Goal: Transaction & Acquisition: Purchase product/service

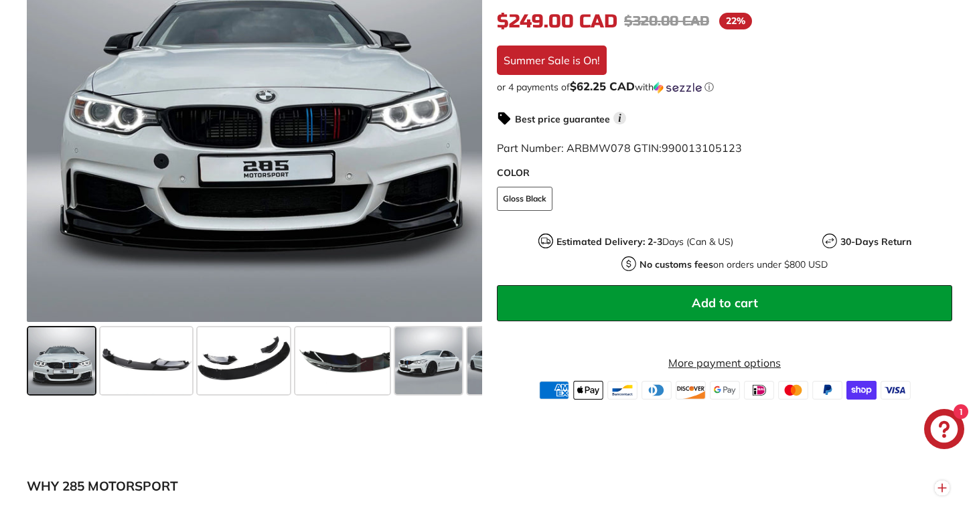
scroll to position [435, 0]
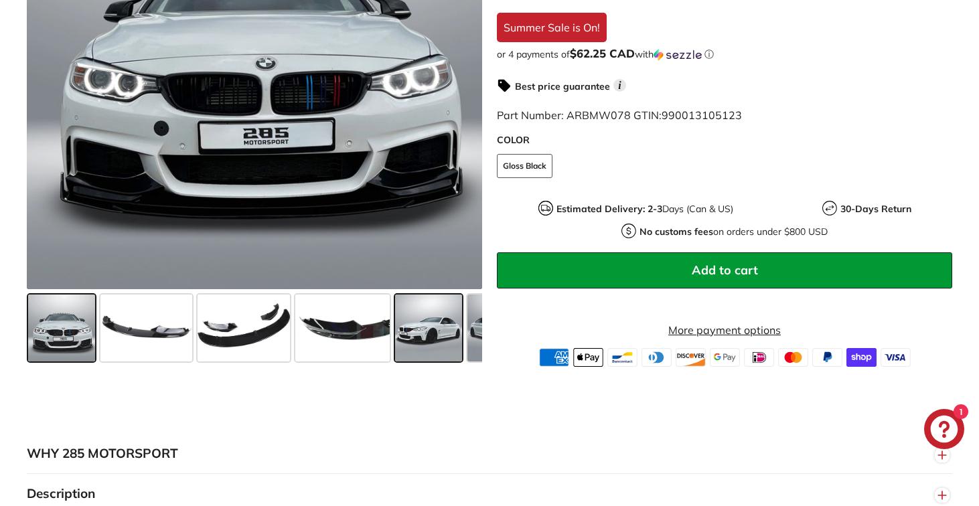
click at [438, 331] on span at bounding box center [428, 328] width 67 height 67
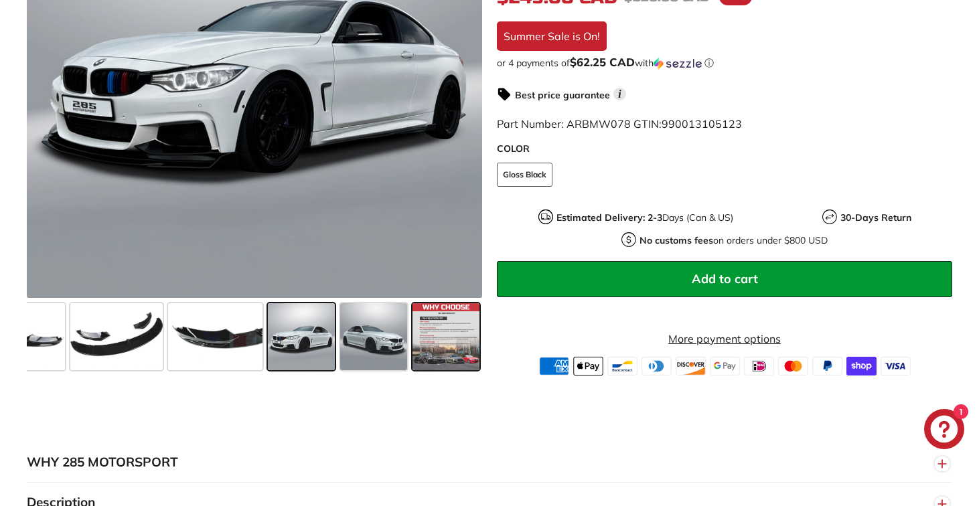
scroll to position [423, 0]
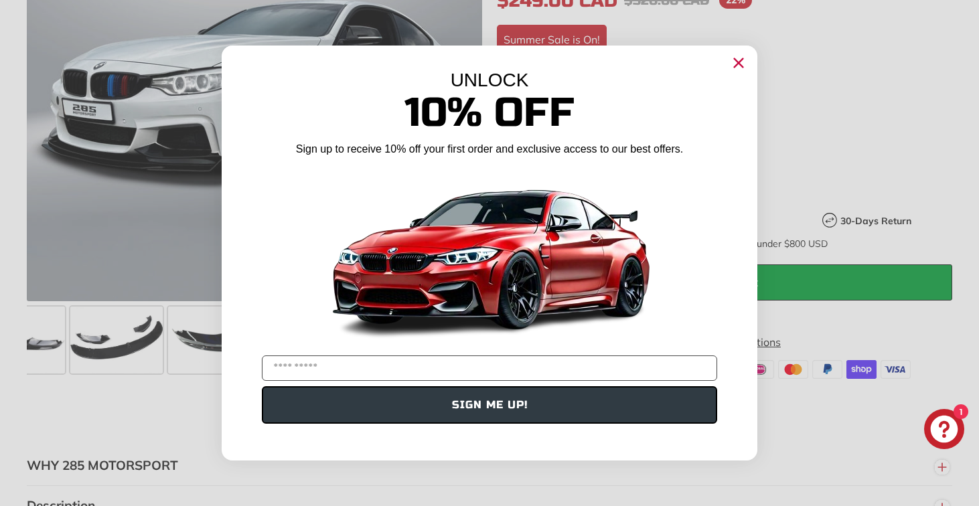
click at [736, 66] on icon "Close dialog" at bounding box center [739, 63] width 9 height 9
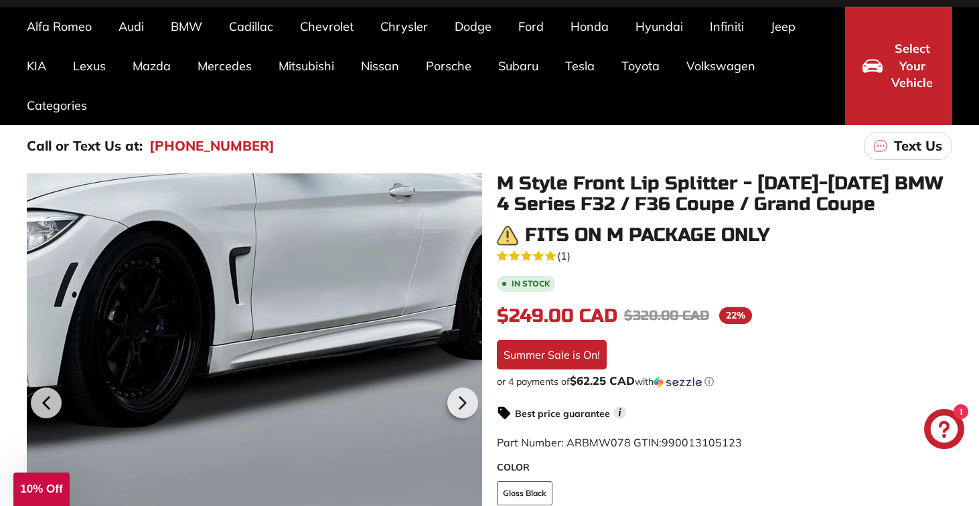
scroll to position [0, 0]
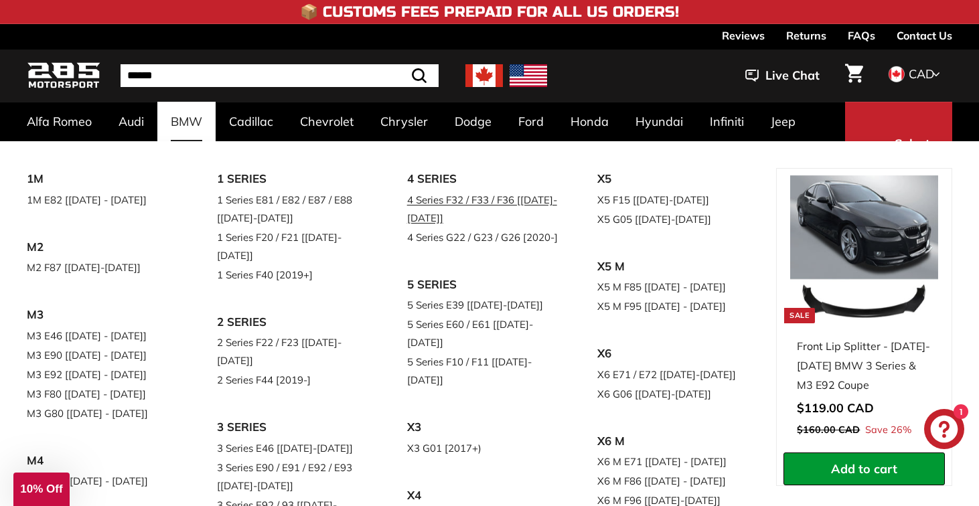
click at [451, 198] on link "4 Series F32 / F33 / F36 [[DATE]-[DATE]]" at bounding box center [483, 208] width 153 height 37
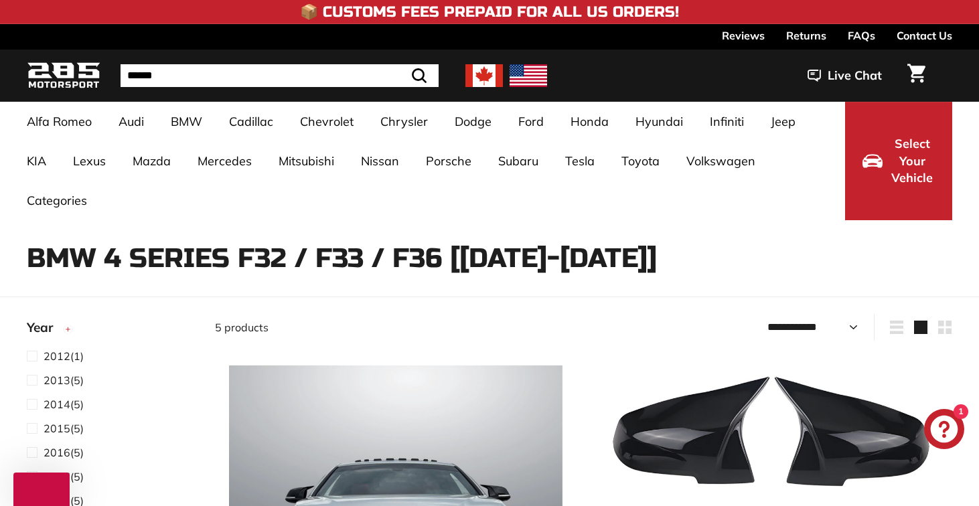
select select "**********"
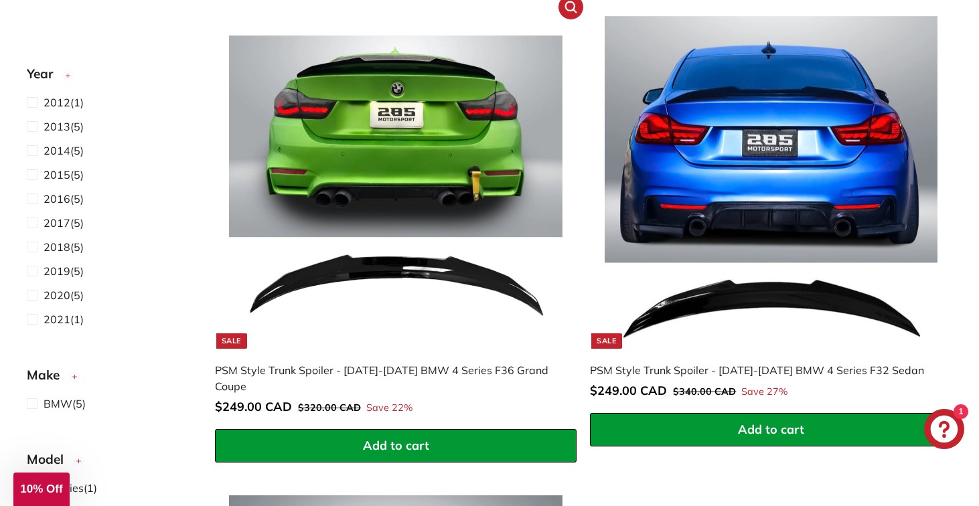
scroll to position [866, 0]
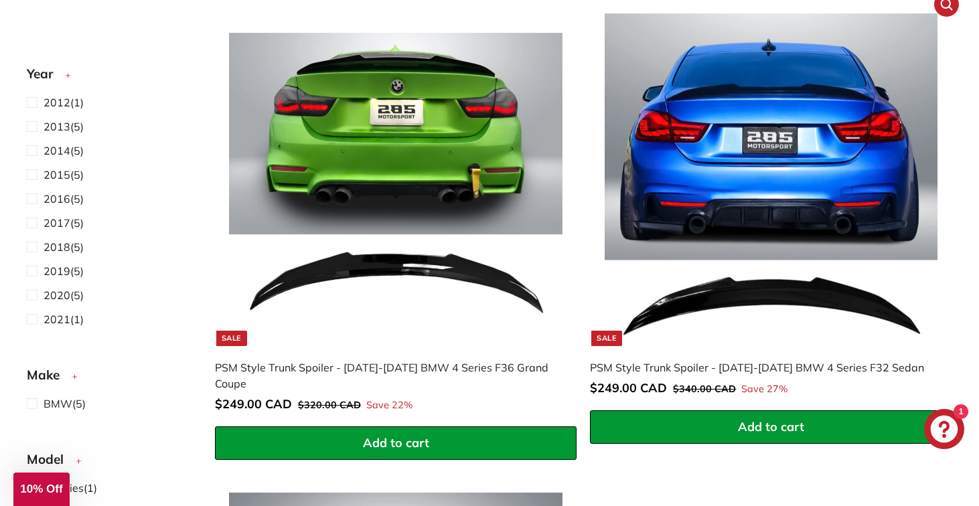
click at [666, 220] on img at bounding box center [771, 179] width 333 height 333
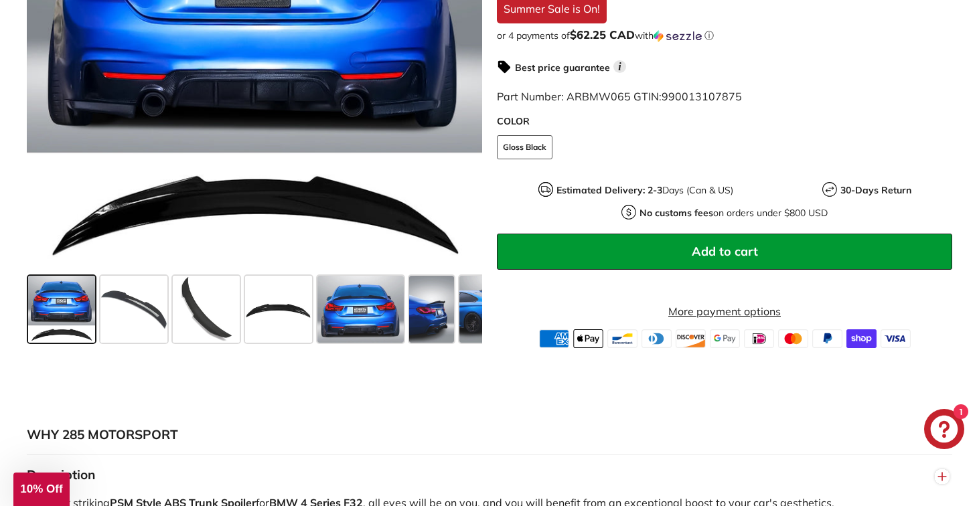
scroll to position [485, 0]
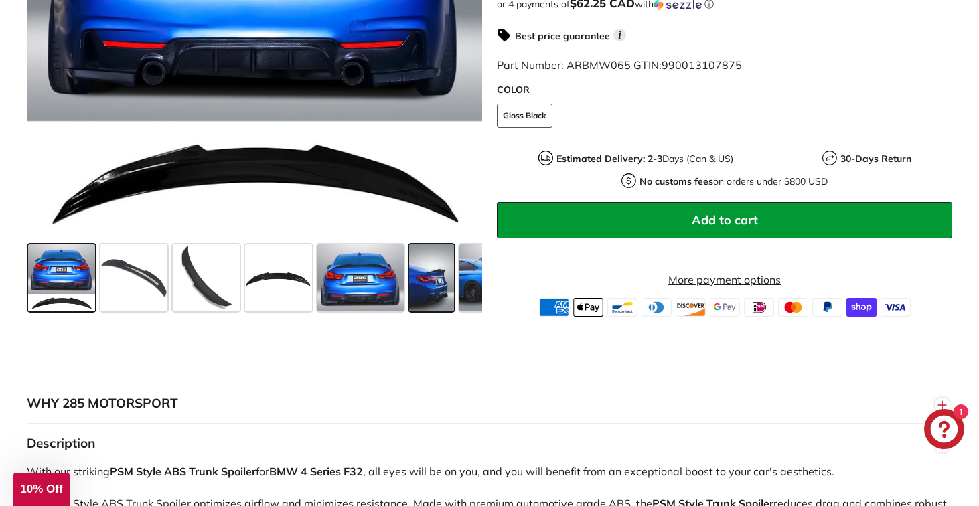
click at [418, 280] on span at bounding box center [431, 277] width 45 height 67
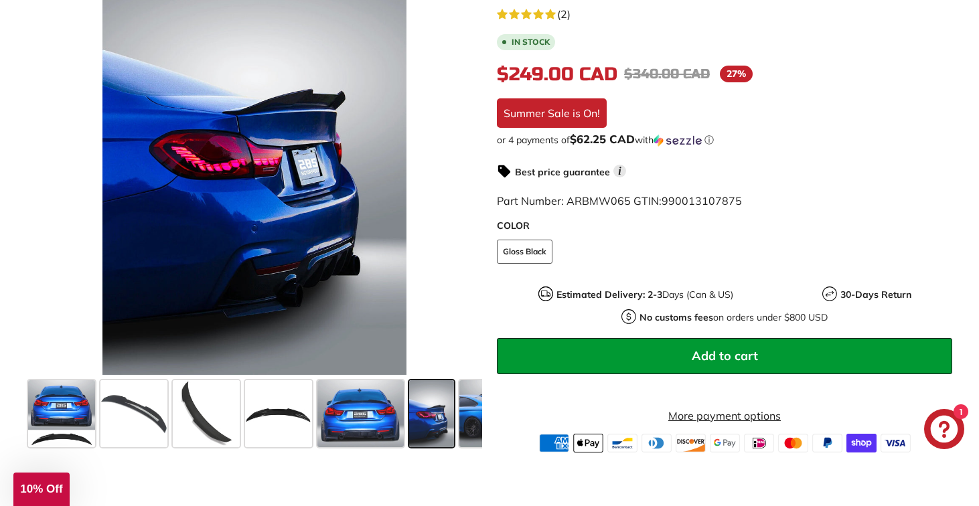
scroll to position [350, 0]
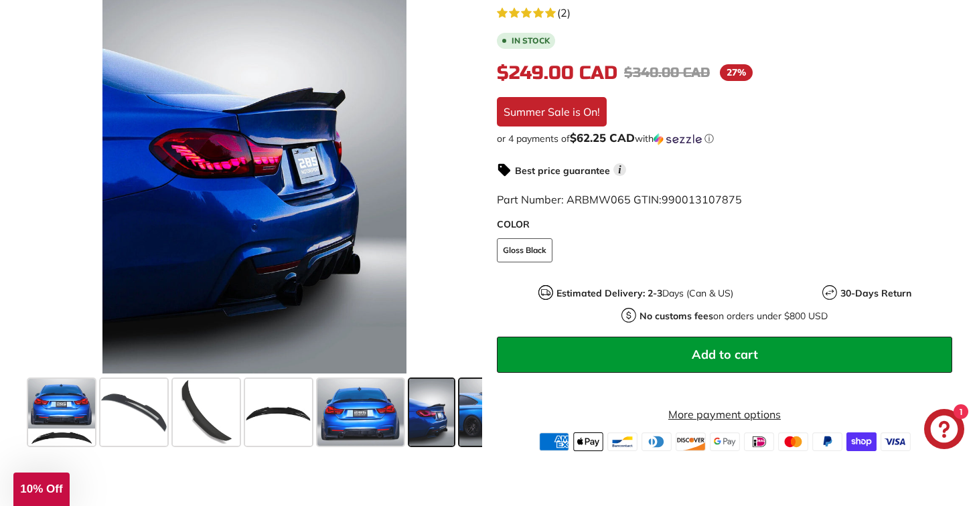
click at [466, 402] on span at bounding box center [495, 412] width 72 height 67
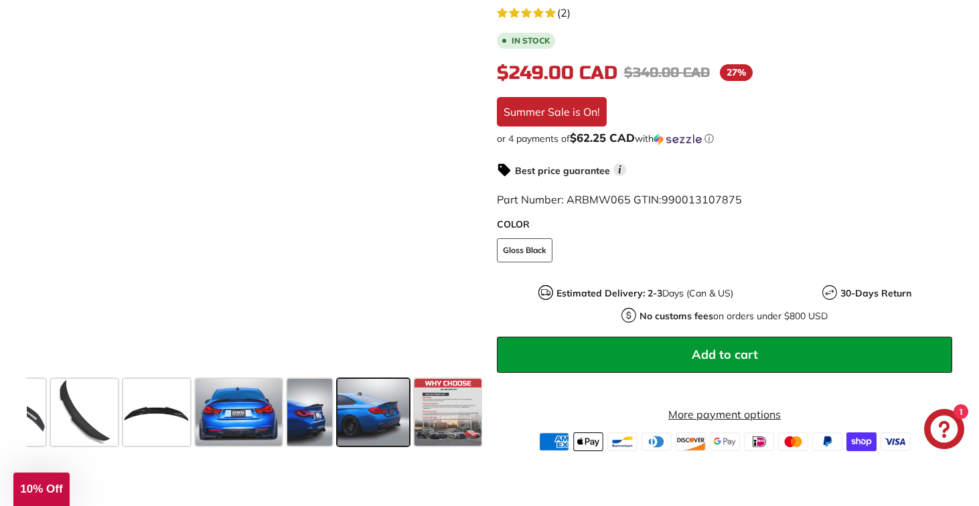
scroll to position [0, 123]
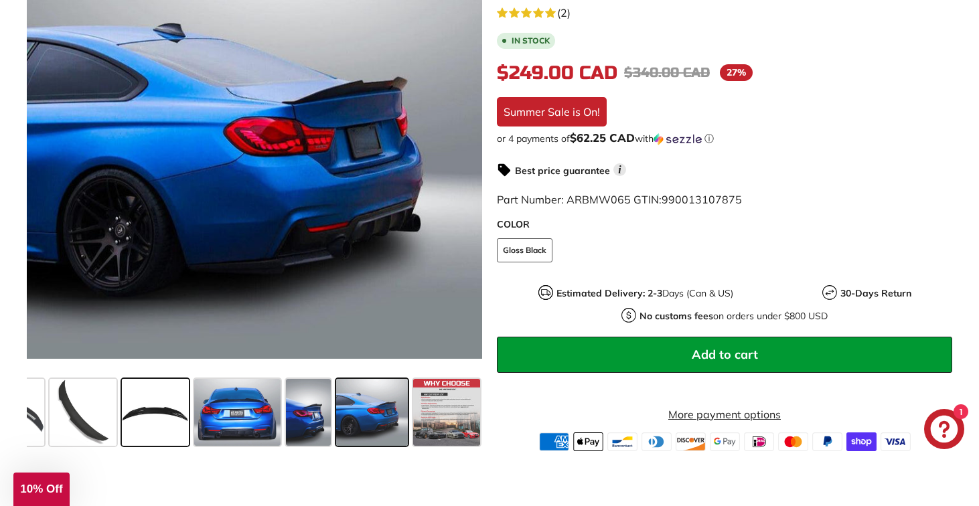
click at [168, 420] on span at bounding box center [155, 412] width 67 height 67
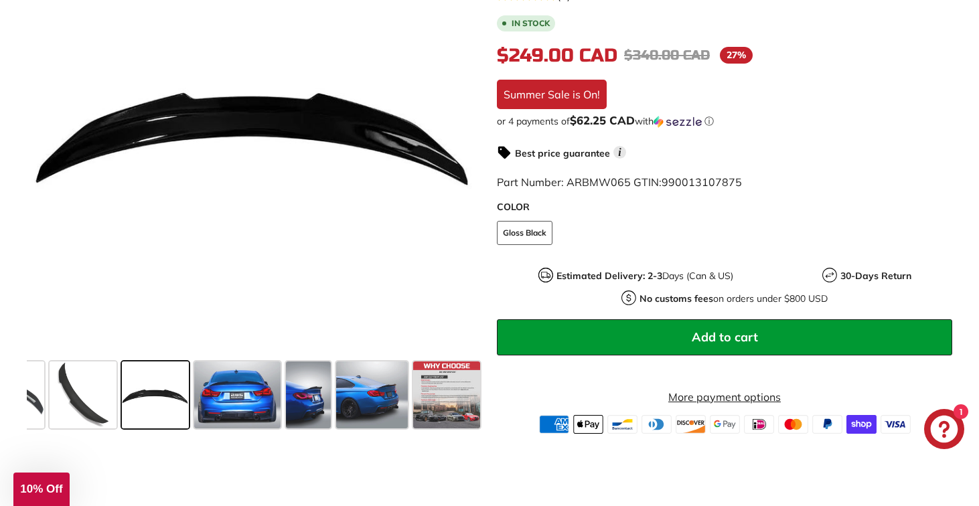
scroll to position [398, 0]
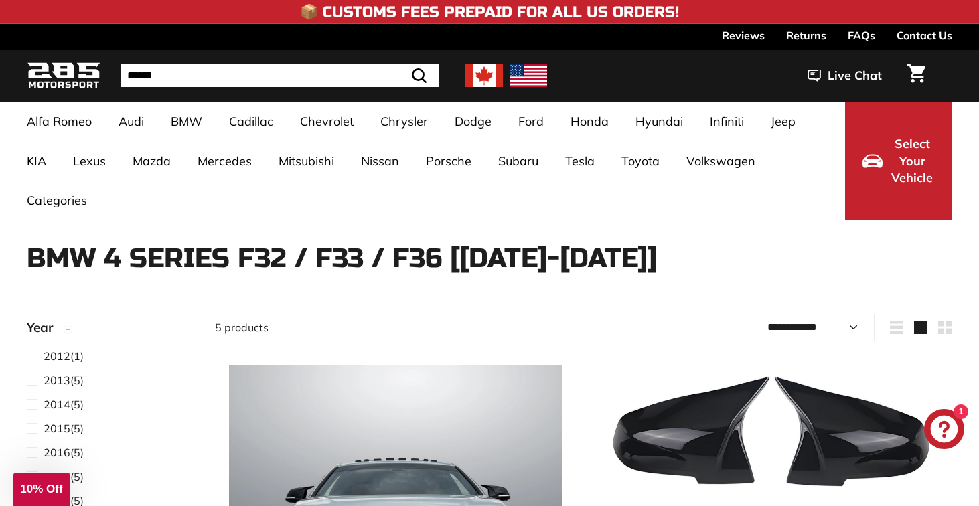
select select "**********"
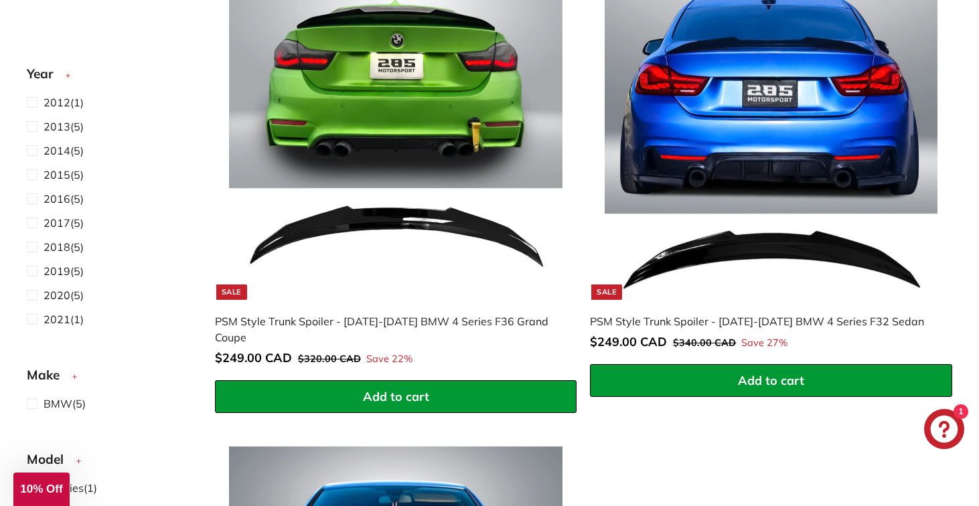
scroll to position [866, 0]
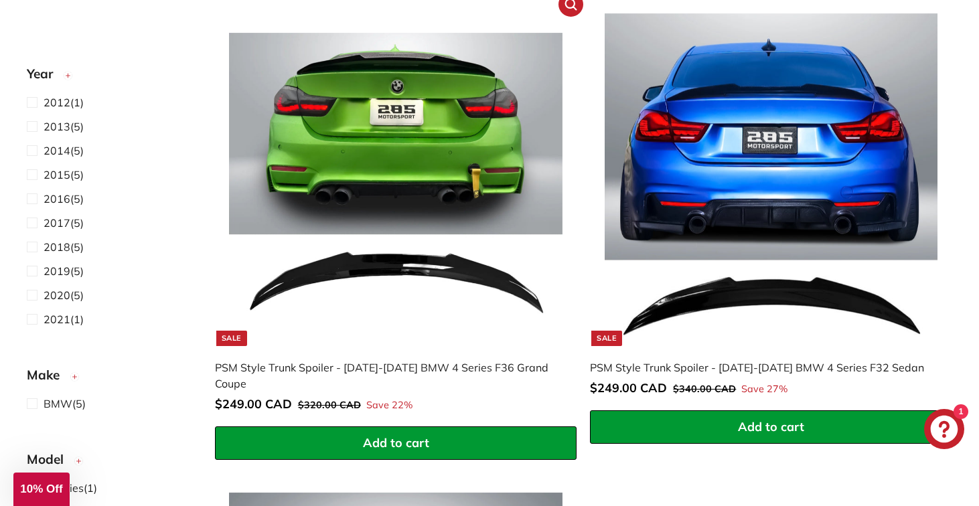
click at [464, 147] on img at bounding box center [395, 179] width 333 height 333
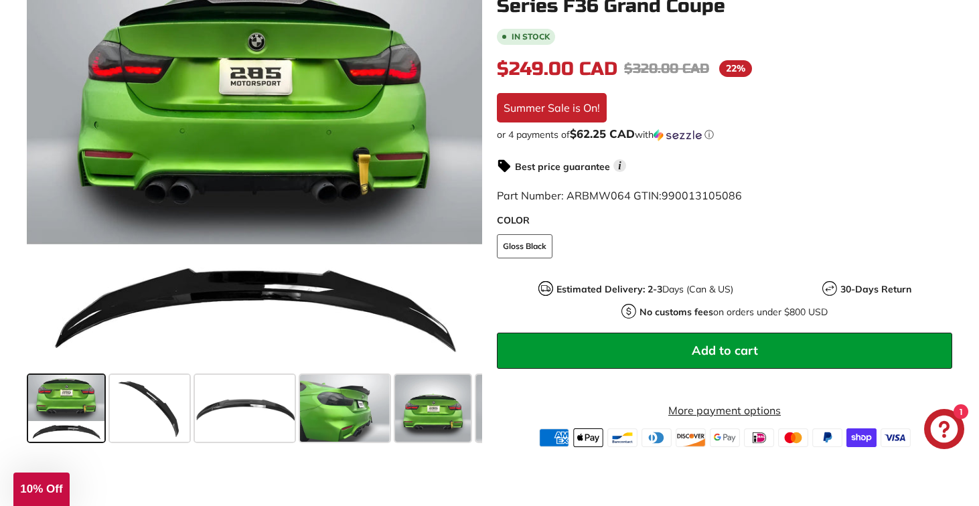
scroll to position [301, 0]
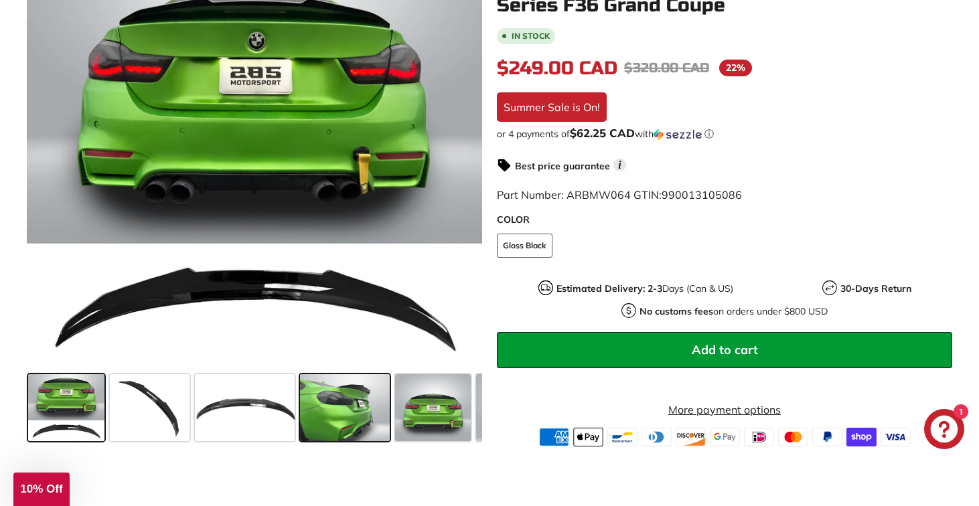
click at [333, 418] on span at bounding box center [344, 407] width 89 height 67
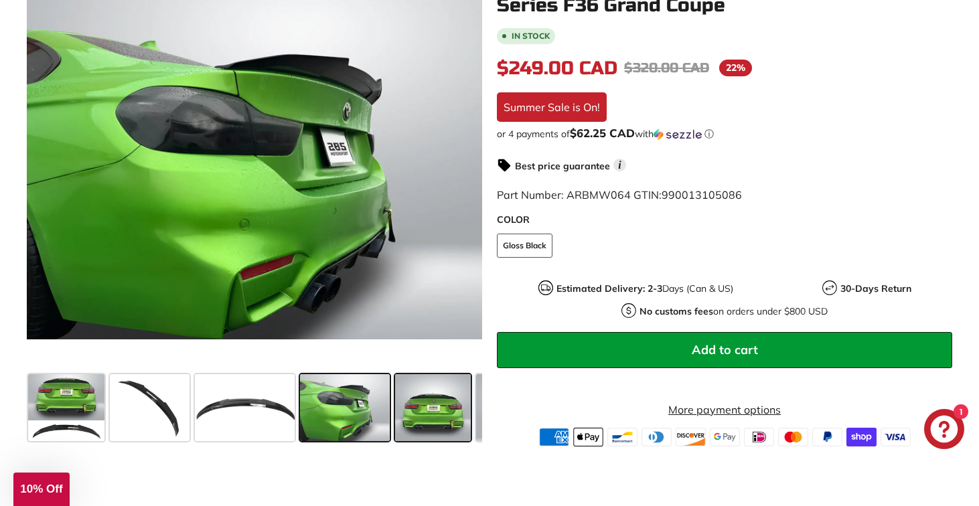
click at [451, 404] on span at bounding box center [433, 407] width 76 height 67
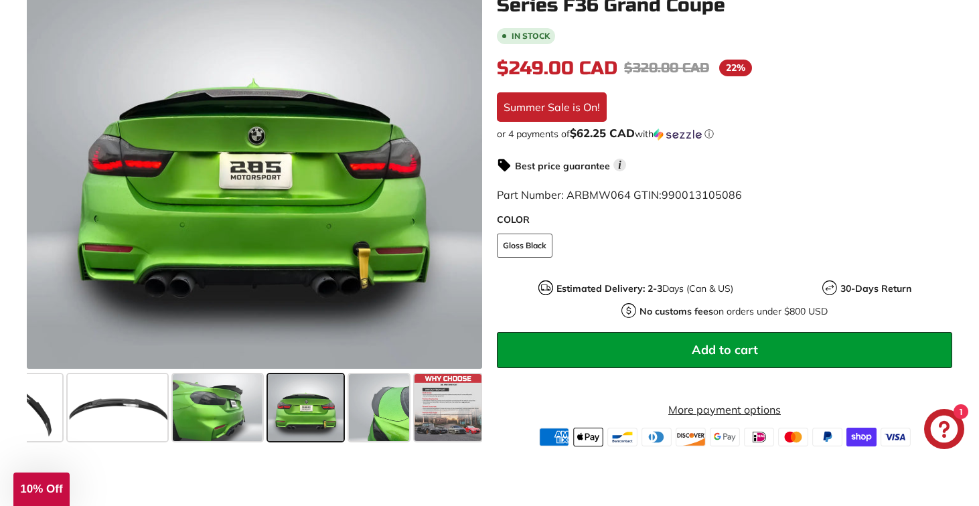
scroll to position [0, 129]
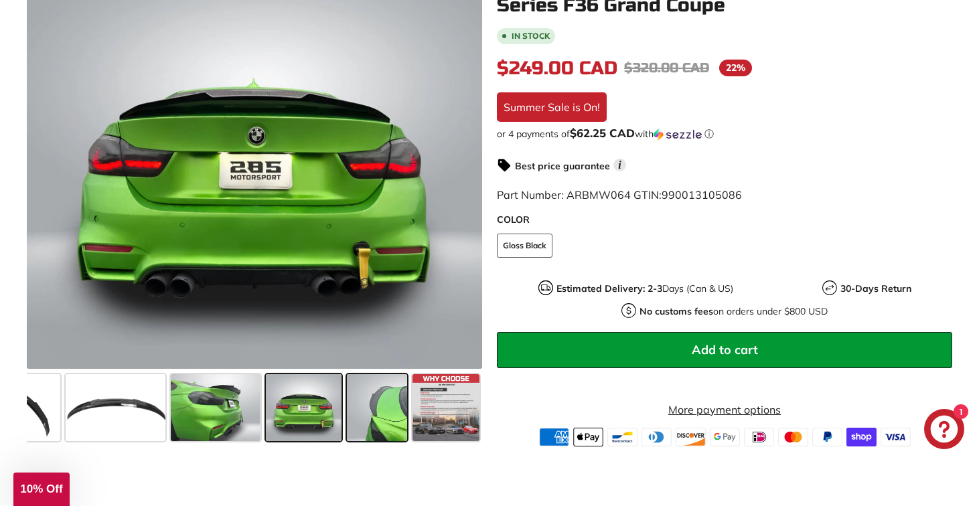
click at [376, 414] on span at bounding box center [377, 407] width 60 height 67
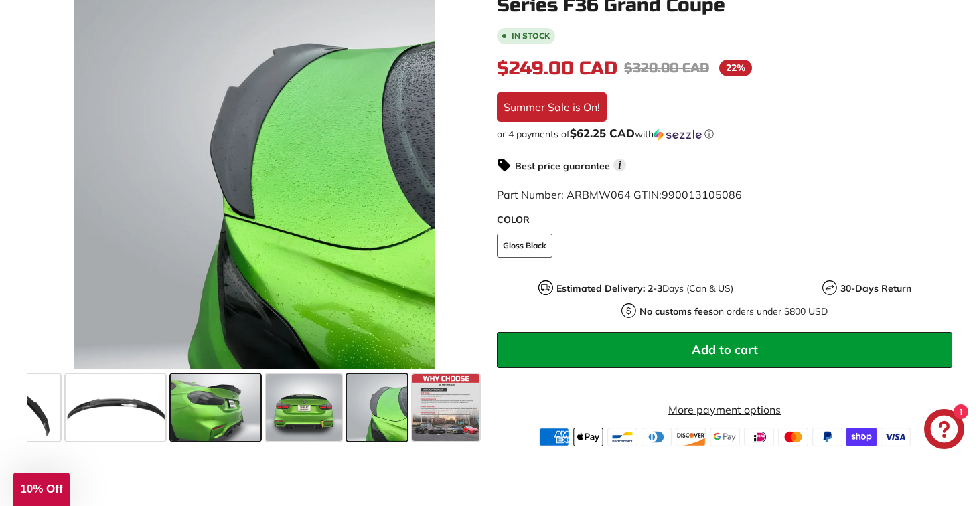
click at [220, 420] on span at bounding box center [215, 407] width 89 height 67
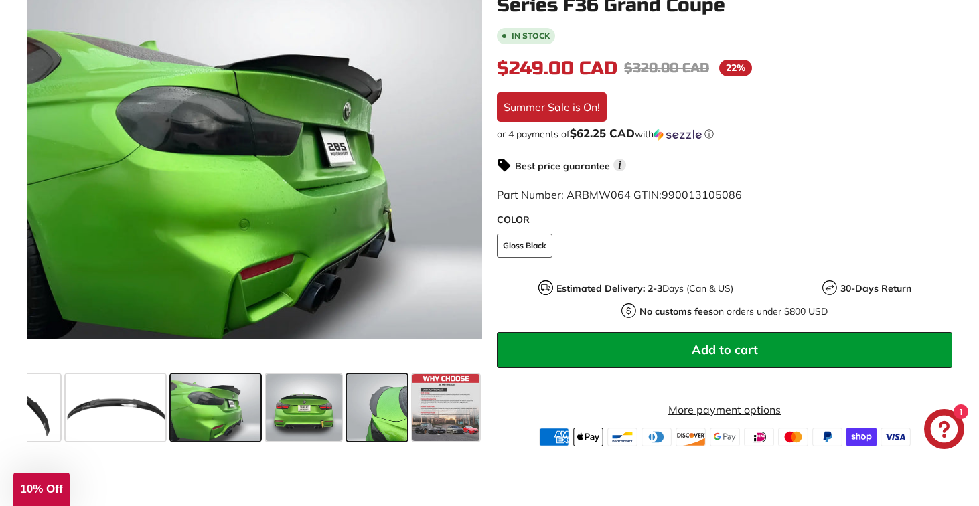
click at [373, 412] on span at bounding box center [377, 407] width 60 height 67
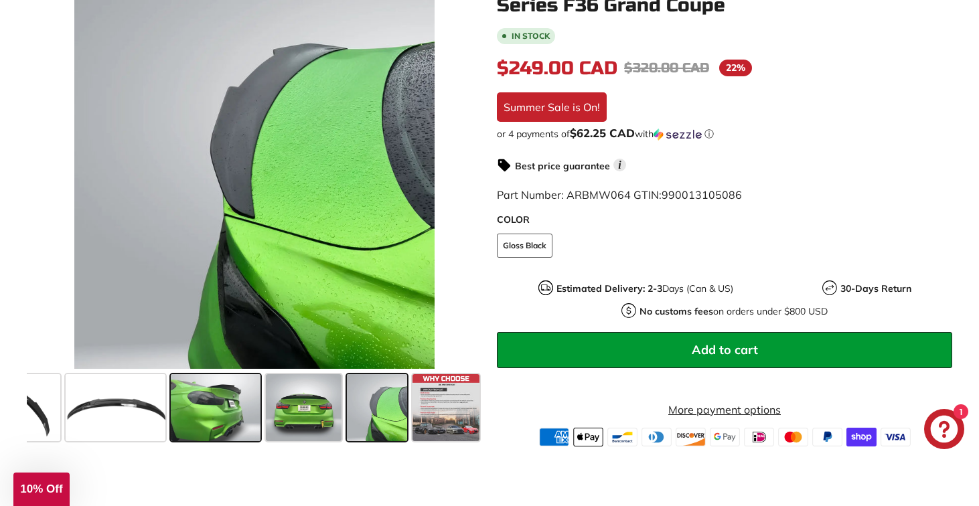
click at [210, 420] on span at bounding box center [215, 407] width 89 height 67
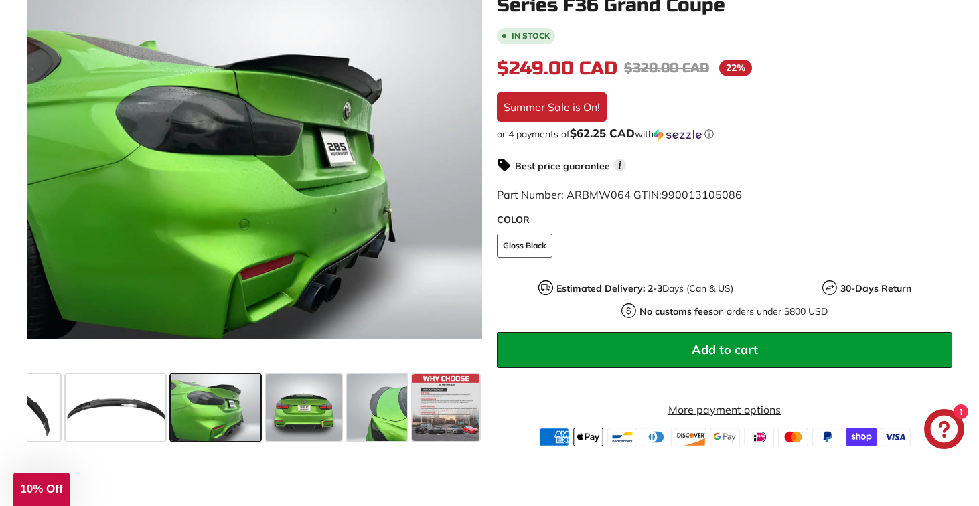
scroll to position [0, 0]
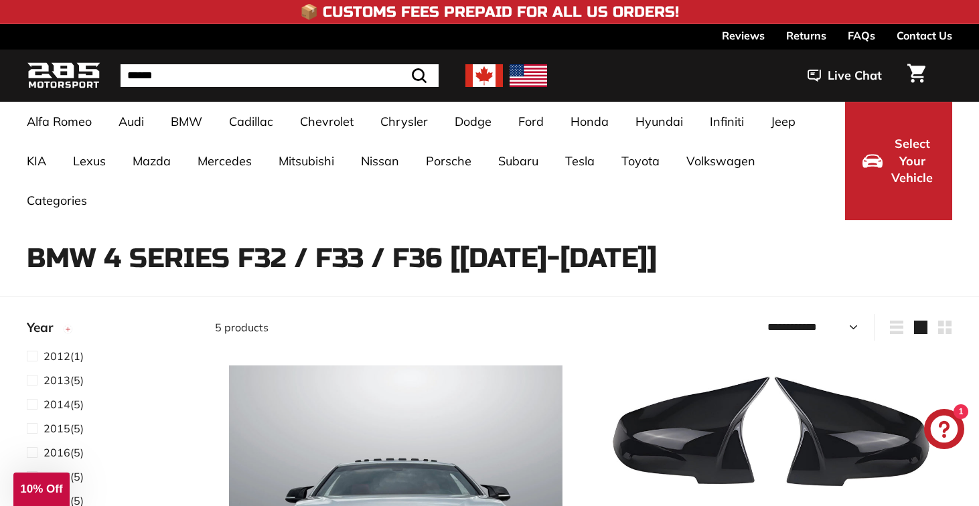
select select "**********"
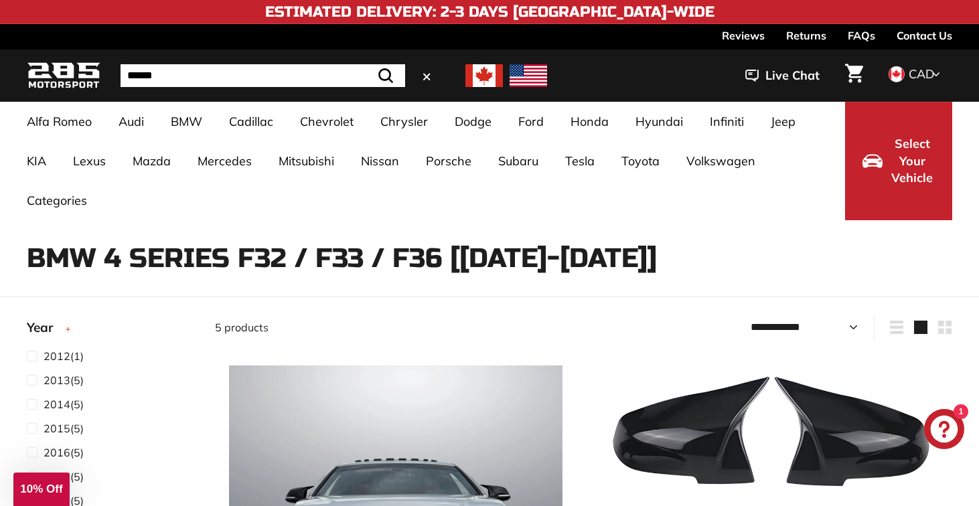
click at [301, 72] on input "Search" at bounding box center [263, 75] width 285 height 23
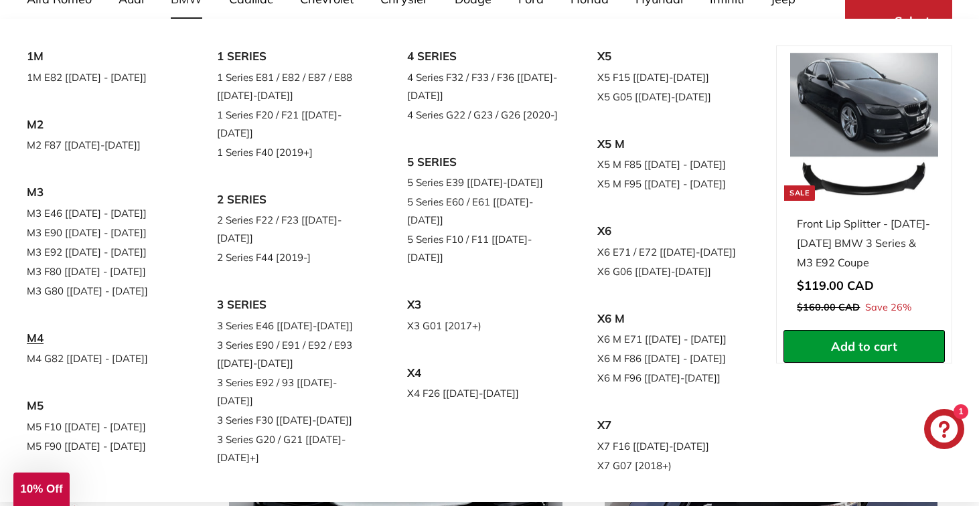
scroll to position [124, 0]
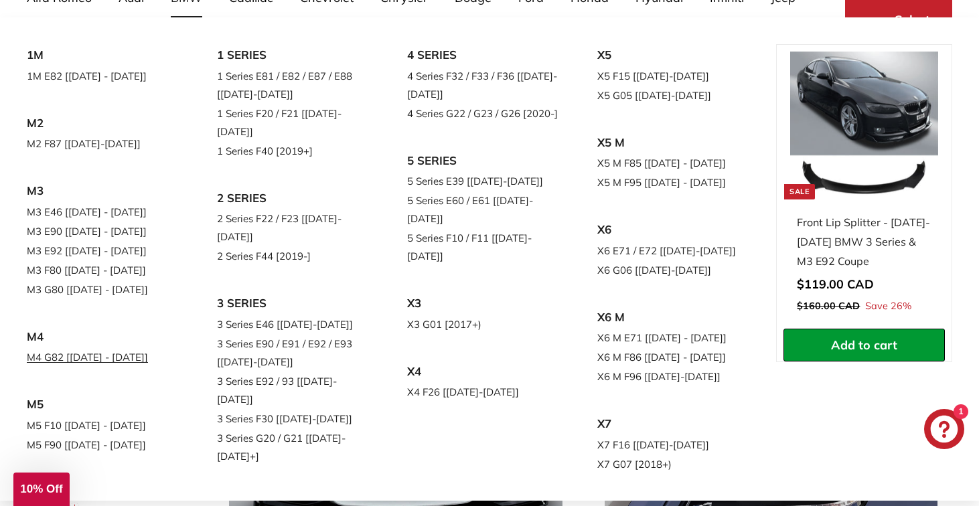
click at [100, 350] on link "M4 G82 [[DATE] - [DATE]]" at bounding box center [103, 357] width 153 height 19
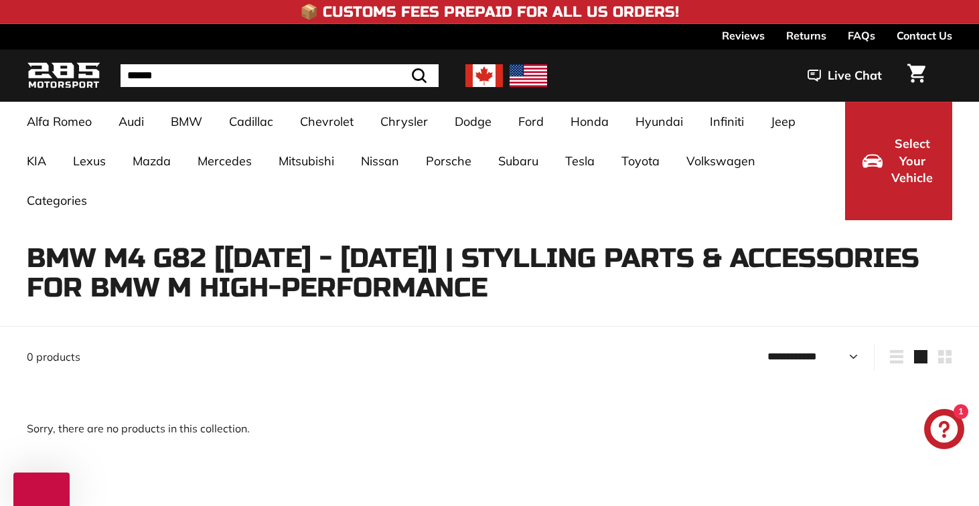
select select "**********"
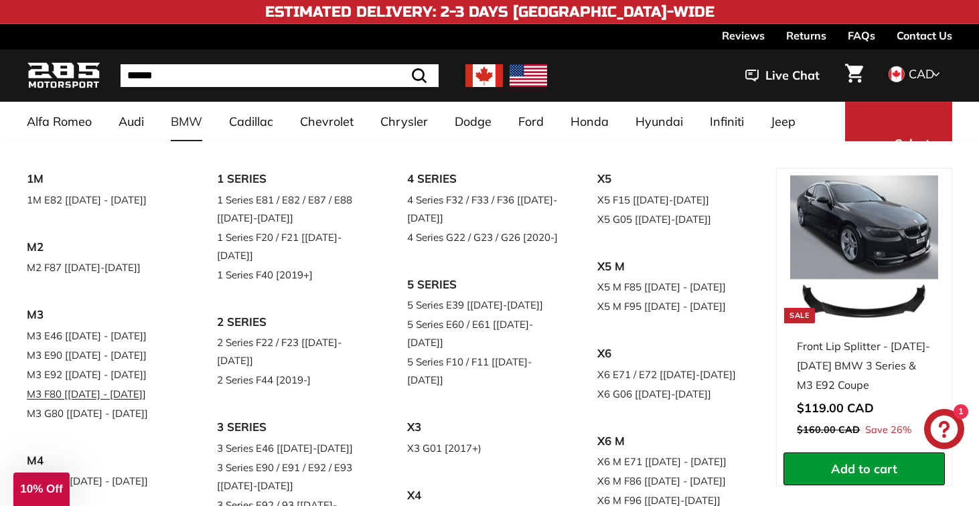
click at [92, 396] on link "M3 F80 [[DATE] - [DATE]]" at bounding box center [103, 393] width 153 height 19
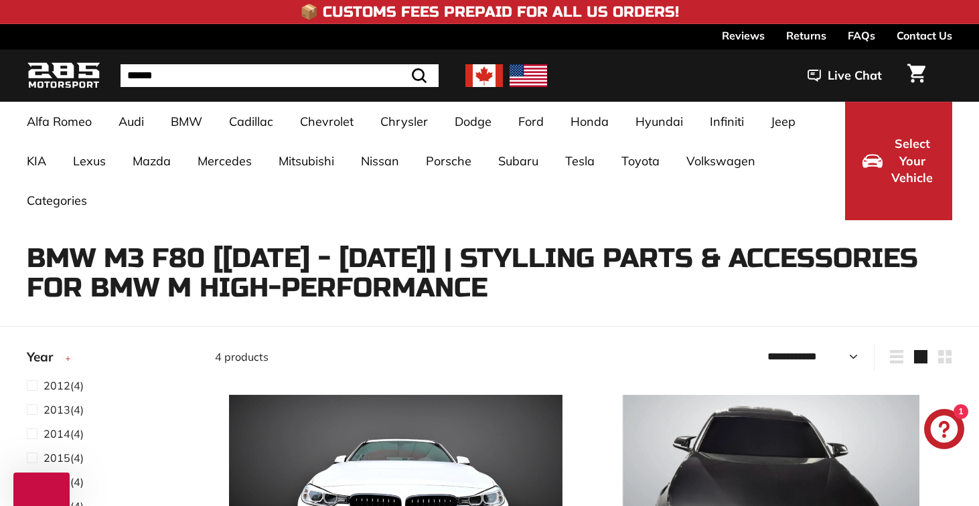
select select "**********"
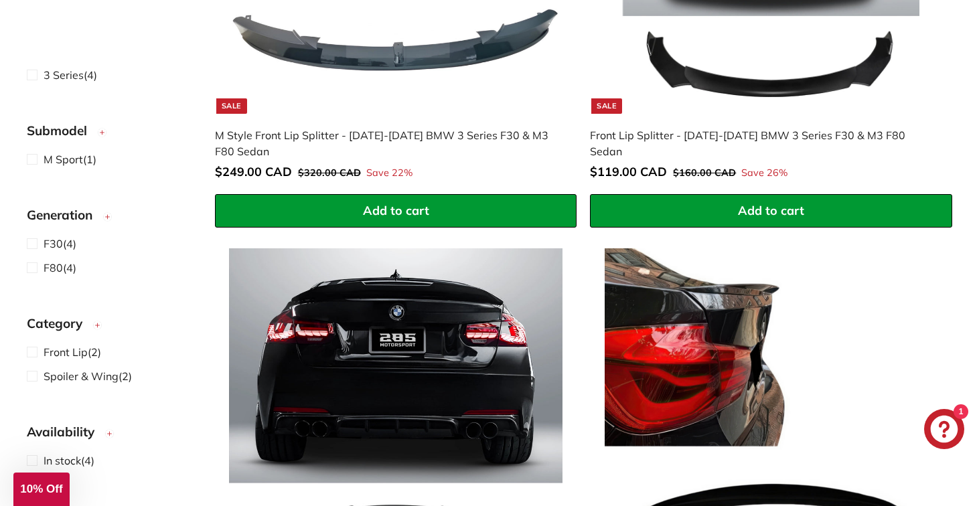
scroll to position [678, 0]
